Goal: Obtain resource: Obtain resource

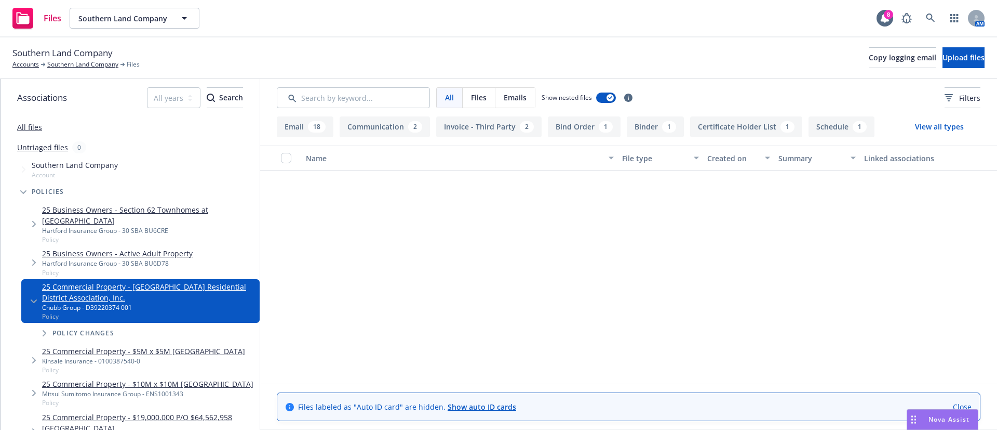
scroll to position [1024, 0]
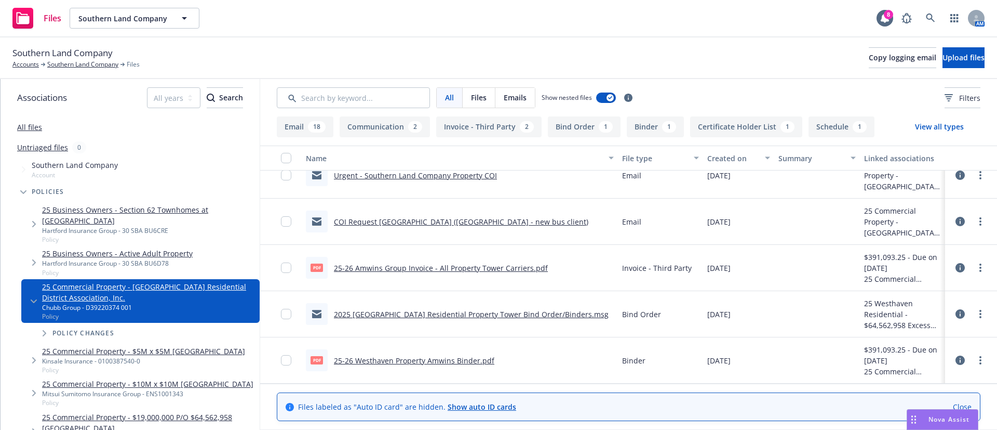
click at [470, 361] on link "25-26 Westhaven Property Amwins Binder.pdf" at bounding box center [414, 360] width 161 height 10
